Goal: Information Seeking & Learning: Learn about a topic

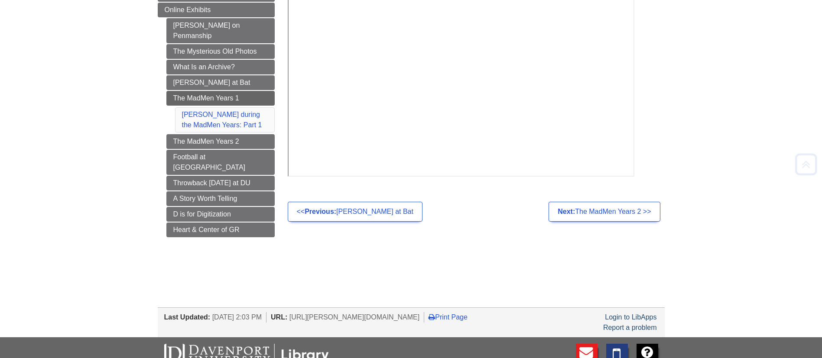
scroll to position [195, 0]
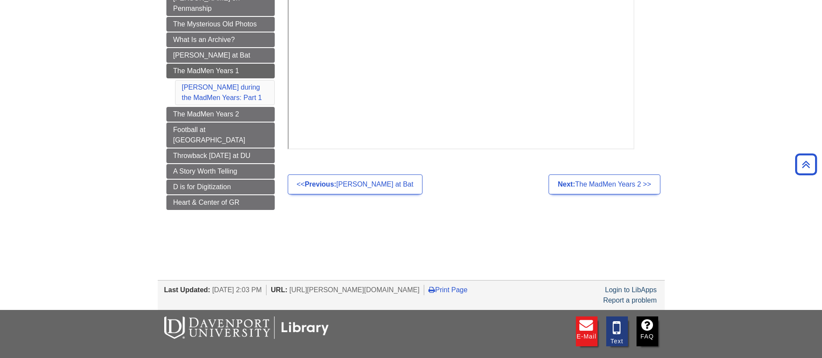
click at [237, 91] on li "[PERSON_NAME] during the MadMen Years: Part 1" at bounding box center [225, 92] width 100 height 25
click at [236, 87] on link "[PERSON_NAME] during the MadMen Years: Part 1" at bounding box center [222, 93] width 80 height 18
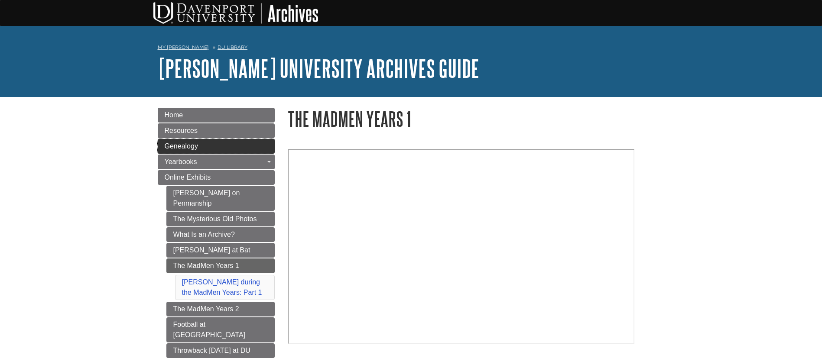
click at [184, 143] on span "Genealogy" at bounding box center [181, 145] width 33 height 7
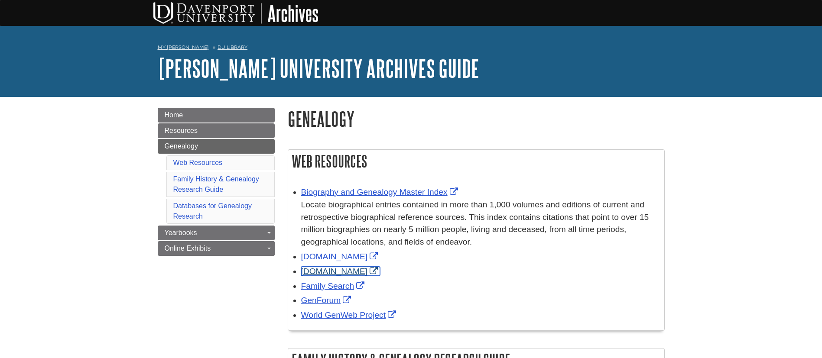
click at [308, 270] on link "[DOMAIN_NAME]" at bounding box center [340, 271] width 79 height 9
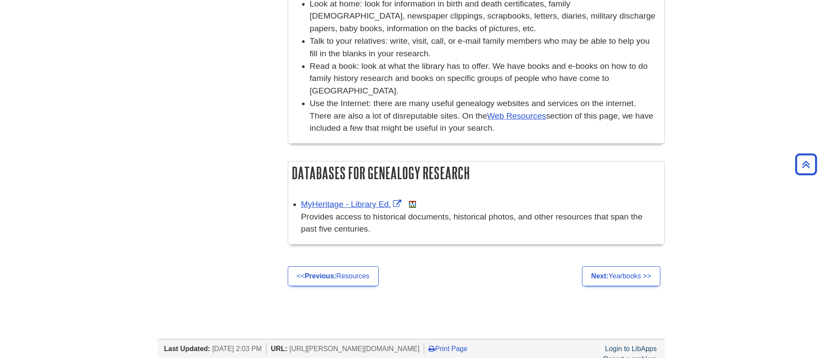
scroll to position [455, 0]
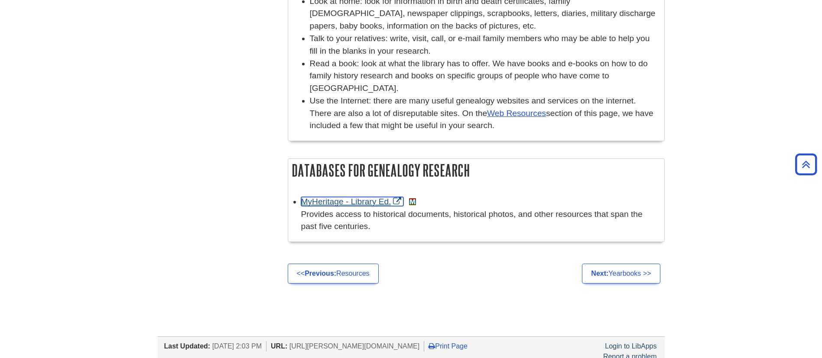
click at [349, 203] on link "MyHeritage - Library Ed." at bounding box center [352, 201] width 103 height 9
